Goal: Information Seeking & Learning: Learn about a topic

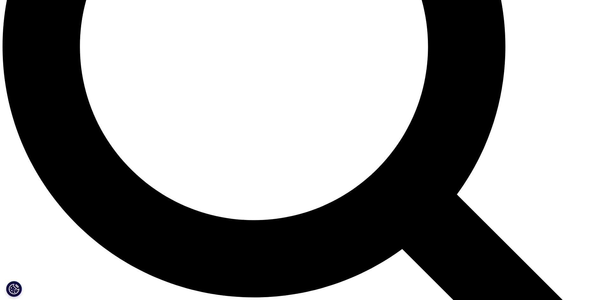
scroll to position [827, 0]
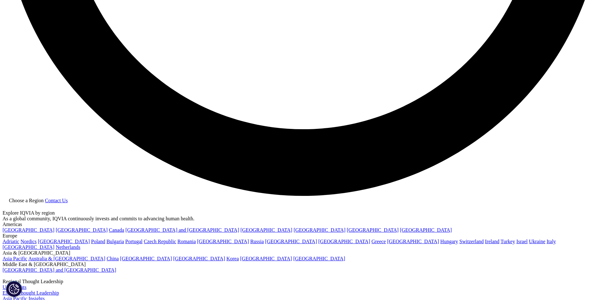
scroll to position [1622, 0]
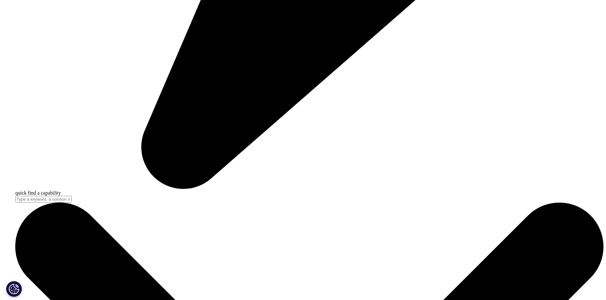
scroll to position [2480, 0]
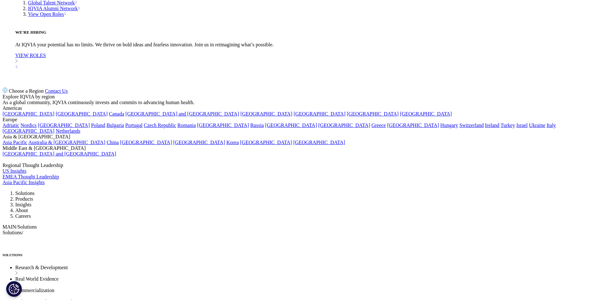
scroll to position [2353, 0]
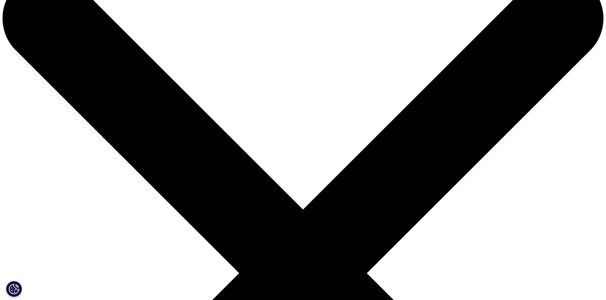
scroll to position [32, 0]
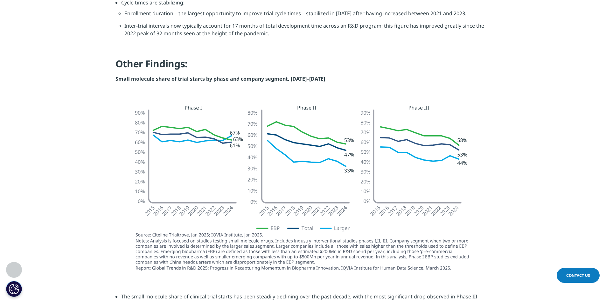
scroll to position [890, 0]
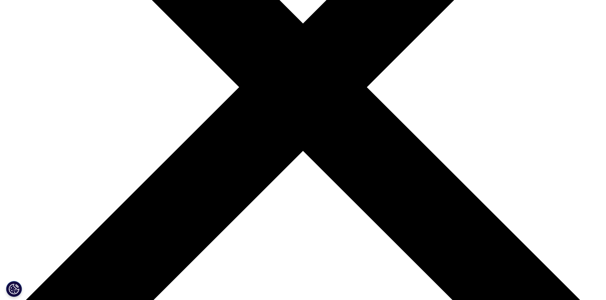
scroll to position [223, 0]
drag, startPoint x: 181, startPoint y: 113, endPoint x: 193, endPoint y: 108, distance: 13.2
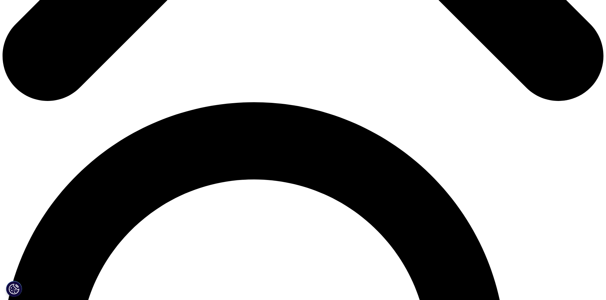
scroll to position [541, 0]
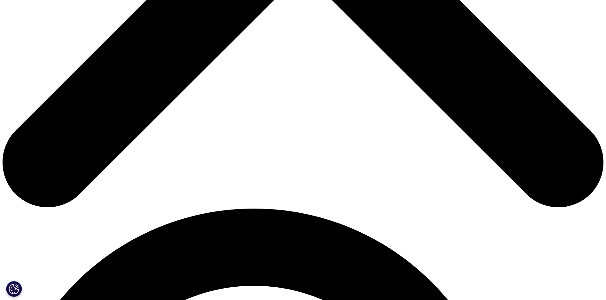
scroll to position [442, 0]
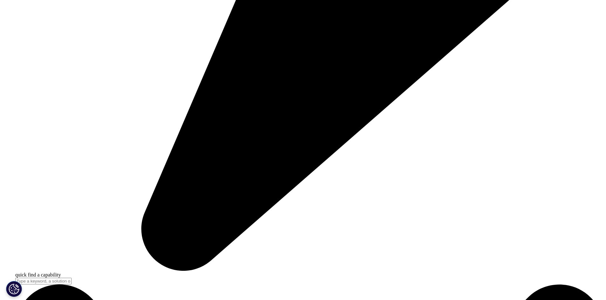
scroll to position [2321, 0]
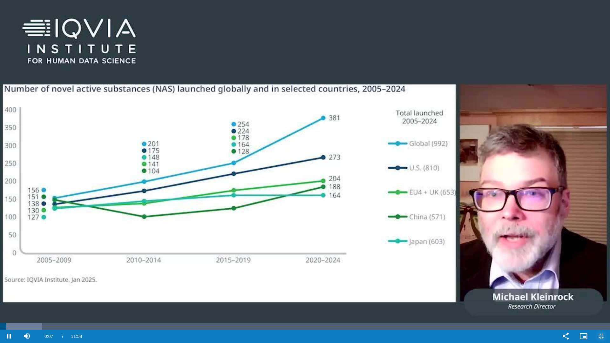
click at [601, 300] on span "Video Player" at bounding box center [602, 337] width 18 height 0
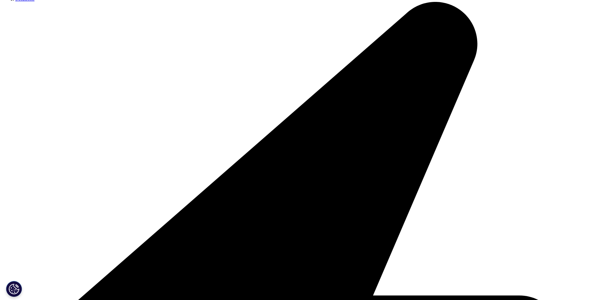
scroll to position [254, 0]
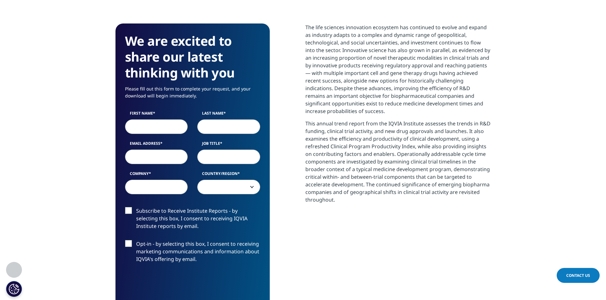
click at [171, 123] on input "First Name" at bounding box center [156, 126] width 63 height 15
click at [177, 129] on input "First Name" at bounding box center [156, 126] width 63 height 15
type input "[PERSON_NAME]"
type input "Edel"
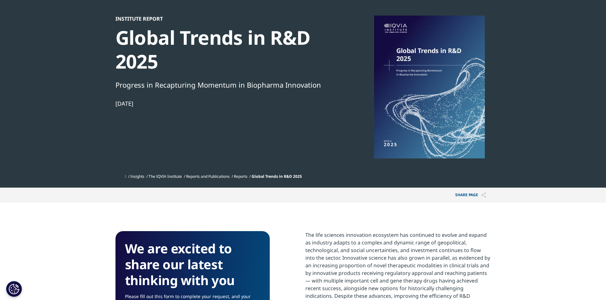
scroll to position [0, 0]
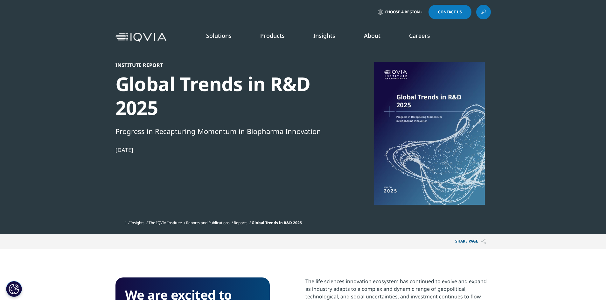
click at [328, 39] on link "Insights" at bounding box center [324, 36] width 22 height 8
click at [176, 116] on link "SEE LATEST REPORTS" at bounding box center [216, 115] width 126 height 5
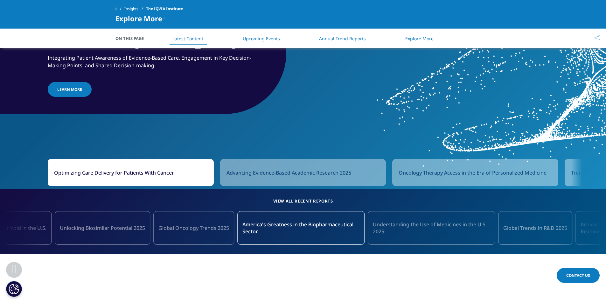
scroll to position [541, 0]
